Goal: Find specific page/section: Find specific page/section

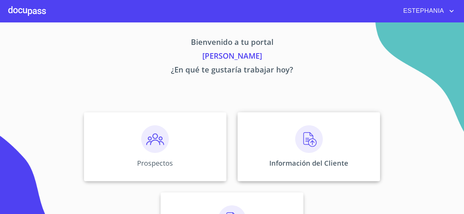
click at [287, 163] on p "Información del Cliente" at bounding box center [308, 163] width 79 height 9
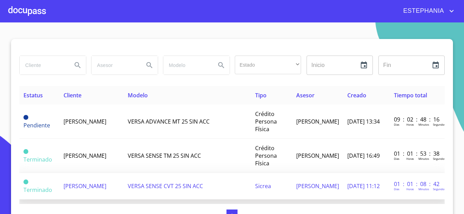
click at [124, 183] on td "VERSA SENSE CVT 25 SIN ACC" at bounding box center [187, 186] width 127 height 27
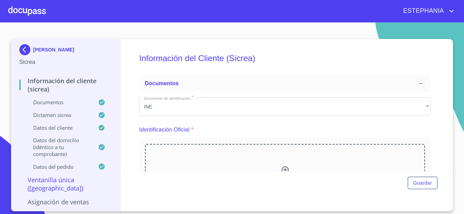
click at [29, 13] on div at bounding box center [27, 11] width 38 height 22
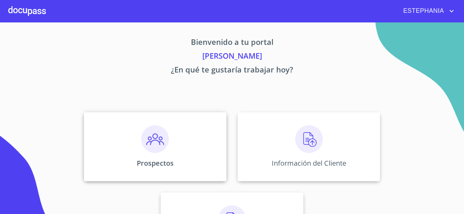
click at [179, 146] on div "Prospectos" at bounding box center [155, 146] width 143 height 69
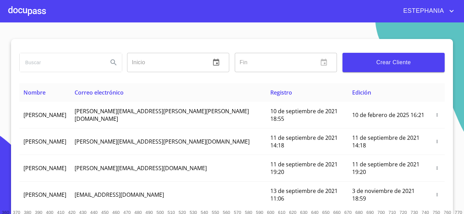
click at [86, 63] on input "search" at bounding box center [61, 62] width 83 height 19
type input "[PERSON_NAME]"
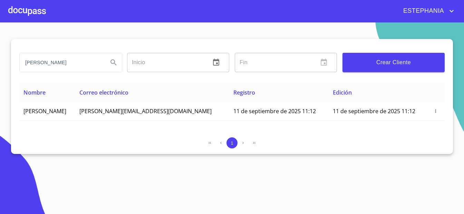
drag, startPoint x: 124, startPoint y: 111, endPoint x: 73, endPoint y: 175, distance: 82.2
click at [289, 159] on section "[PERSON_NAME] ​ Fin ​ Crear Cliente Nombre Correo electrónico Registro Edición …" at bounding box center [232, 118] width 464 height 192
click at [454, 33] on section "[PERSON_NAME] ​ Fin ​ Crear Cliente Nombre Correo electrónico Registro Edición …" at bounding box center [232, 118] width 464 height 192
